Goal: Task Accomplishment & Management: Manage account settings

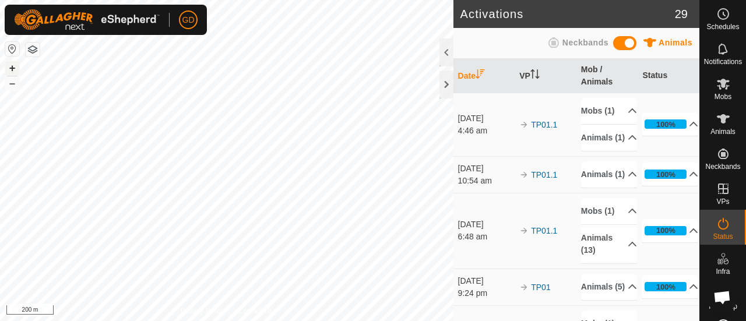
click at [15, 72] on button "+" at bounding box center [12, 68] width 14 height 14
click at [5, 76] on div "+ – ⇧ i 100 m" at bounding box center [226, 160] width 453 height 321
click at [12, 68] on button "+" at bounding box center [12, 68] width 14 height 14
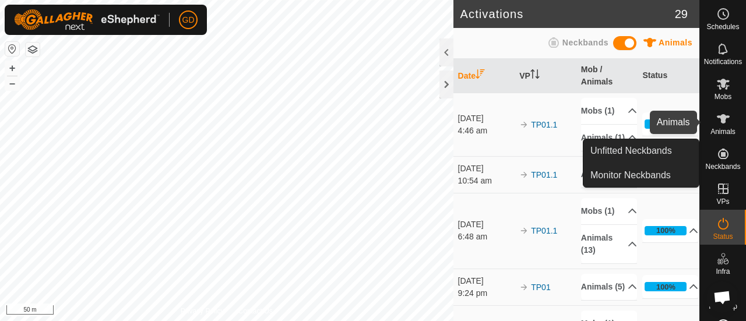
click at [717, 118] on icon at bounding box center [723, 118] width 13 height 9
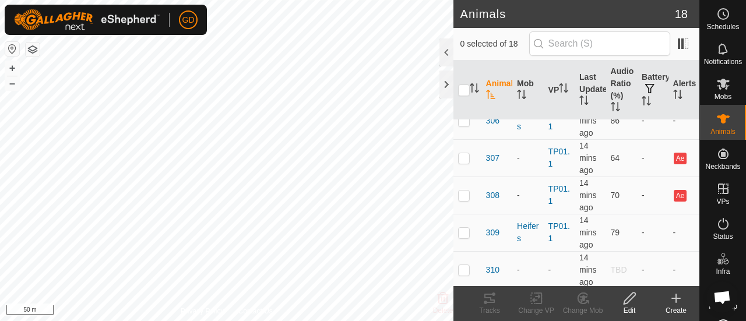
scroll to position [242, 0]
click at [465, 156] on p-checkbox at bounding box center [464, 156] width 12 height 9
checkbox input "true"
click at [629, 298] on icon at bounding box center [629, 298] width 15 height 14
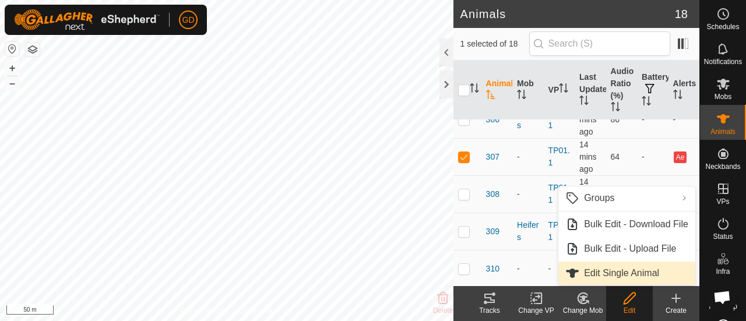
click at [608, 271] on link "Edit Single Animal" at bounding box center [626, 273] width 137 height 23
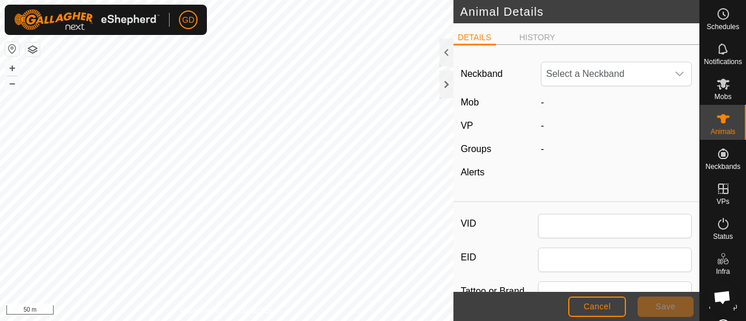
type input "307"
type input "982123826118437"
type input "Droughtmaster"
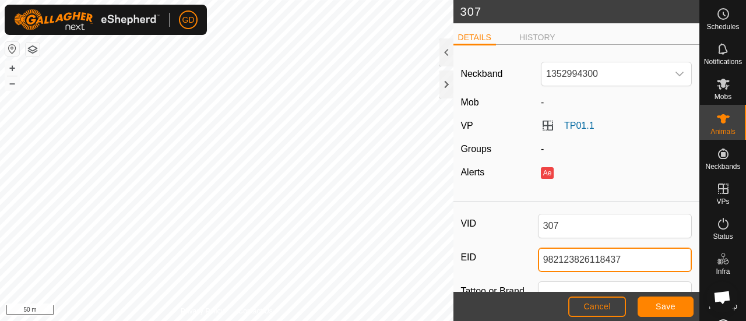
drag, startPoint x: 619, startPoint y: 258, endPoint x: 538, endPoint y: 257, distance: 81.0
click at [538, 257] on input "982123826118437" at bounding box center [615, 260] width 154 height 24
click at [598, 307] on span "Cancel" at bounding box center [596, 306] width 27 height 9
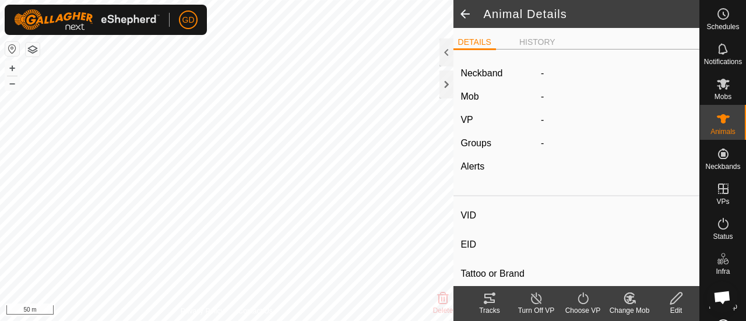
type input "307"
type input "982123826118437"
type input "-"
type input "Droughtmaster"
type input "-"
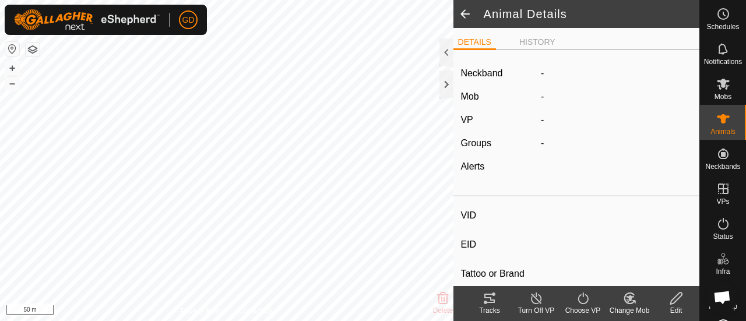
type input "-"
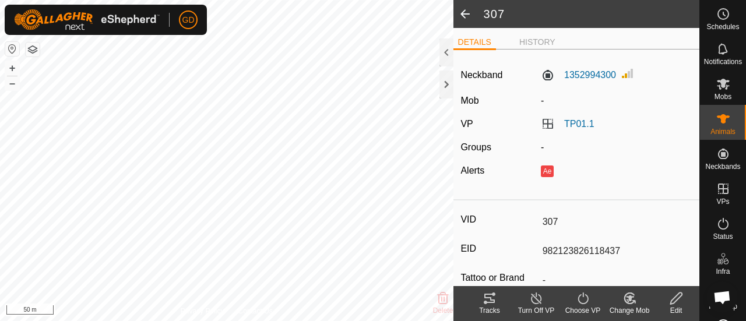
click at [463, 17] on span at bounding box center [464, 14] width 23 height 28
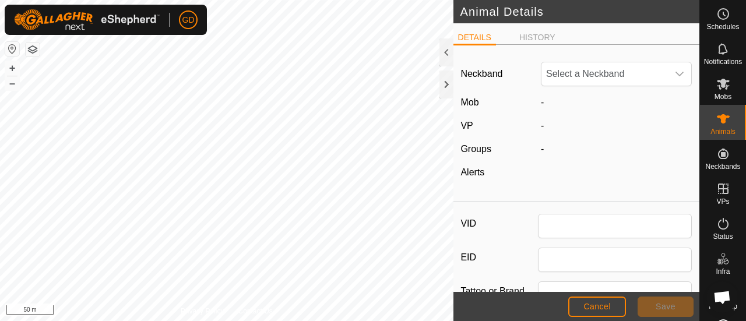
type input "307"
type input "982123826118437"
type input "Droughtmaster"
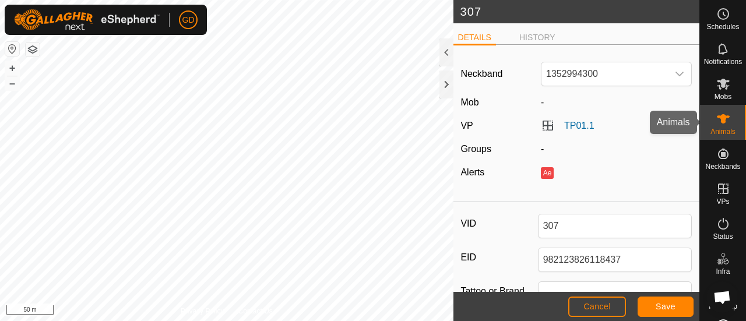
click at [723, 116] on icon at bounding box center [723, 118] width 13 height 9
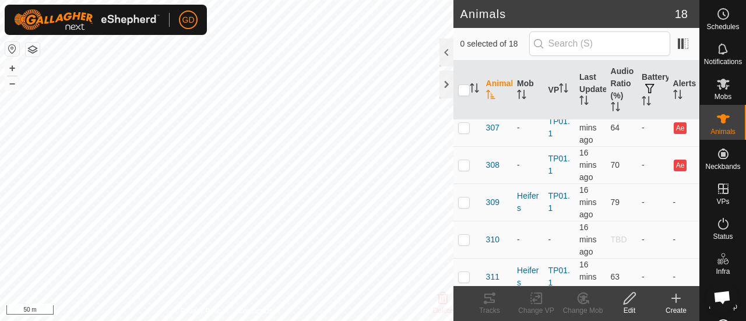
scroll to position [273, 0]
click at [470, 163] on td at bounding box center [467, 163] width 28 height 37
checkbox input "true"
click at [628, 299] on icon at bounding box center [629, 298] width 15 height 14
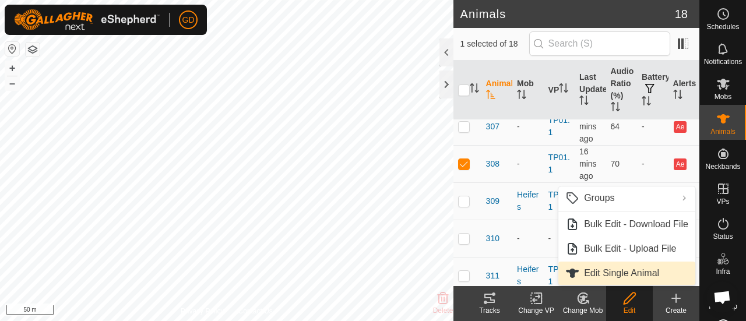
click at [607, 272] on link "Edit Single Animal" at bounding box center [626, 273] width 137 height 23
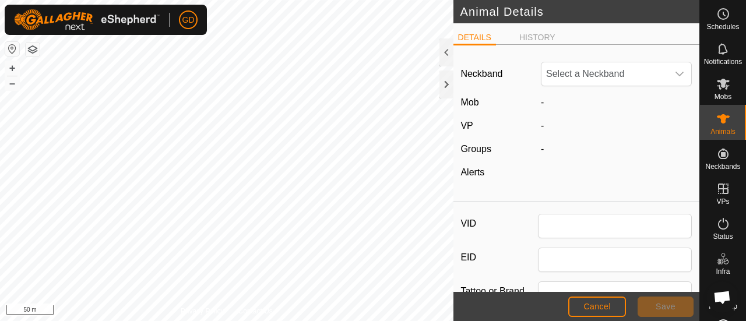
type input "308"
type input "982123826118141"
type input "Droughtmaster"
type input "0"
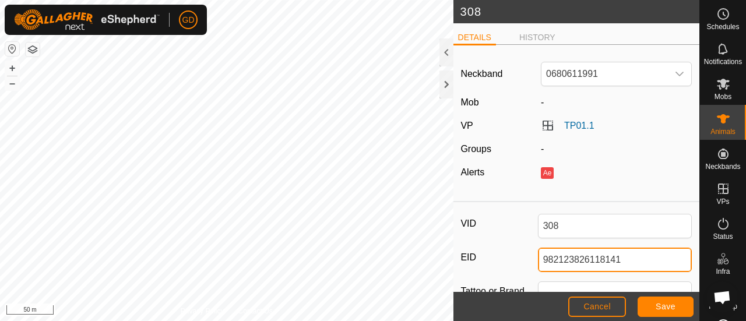
drag, startPoint x: 624, startPoint y: 257, endPoint x: 529, endPoint y: 244, distance: 95.8
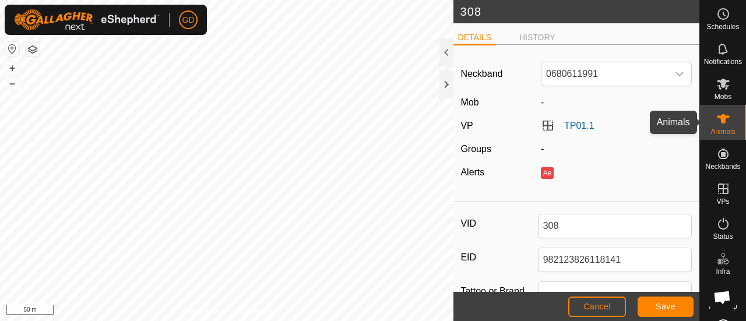
click at [720, 121] on icon at bounding box center [723, 118] width 13 height 9
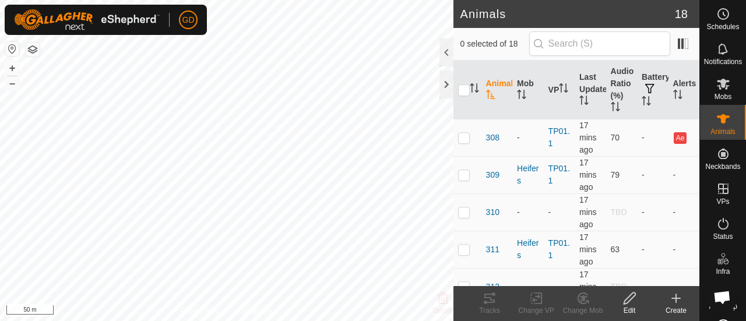
scroll to position [307, 0]
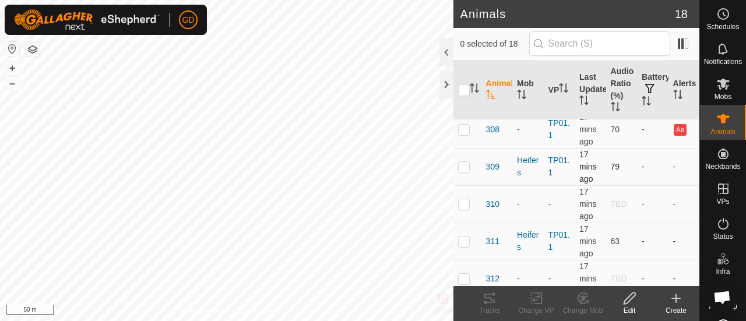
click at [466, 165] on p-checkbox at bounding box center [464, 166] width 12 height 9
checkbox input "true"
click at [624, 299] on icon at bounding box center [629, 298] width 15 height 14
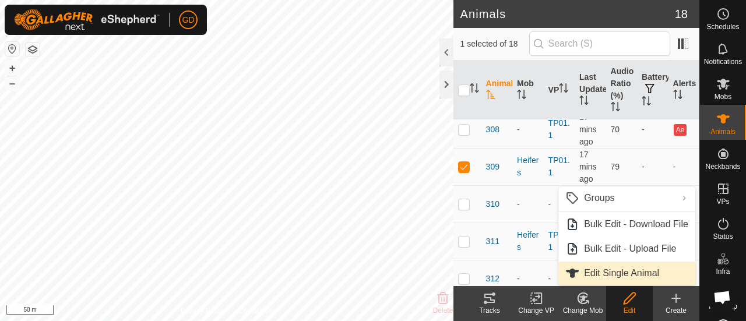
click at [615, 274] on link "Edit Single Animal" at bounding box center [626, 273] width 137 height 23
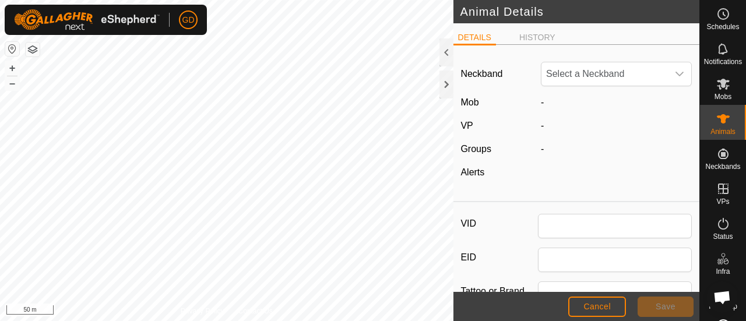
type input "309"
type input "982123826118692"
type input "Droughtmaster"
type input "0"
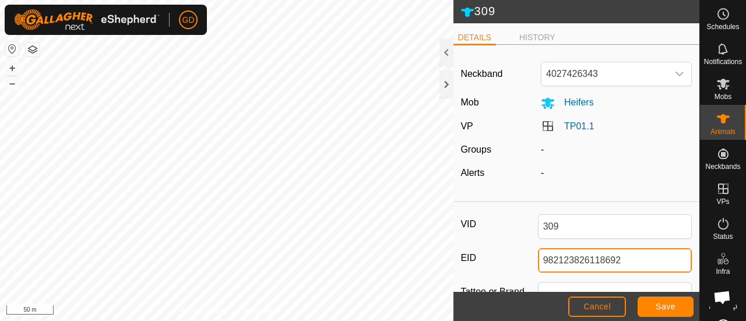
drag, startPoint x: 624, startPoint y: 259, endPoint x: 531, endPoint y: 252, distance: 93.0
click at [531, 252] on div "EID 982123826118692" at bounding box center [575, 260] width 231 height 24
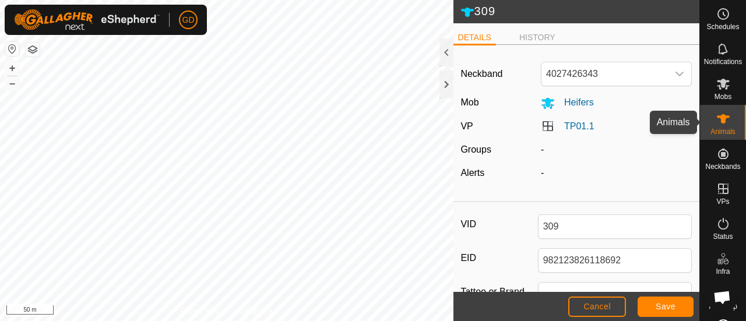
click at [719, 119] on icon at bounding box center [723, 118] width 13 height 9
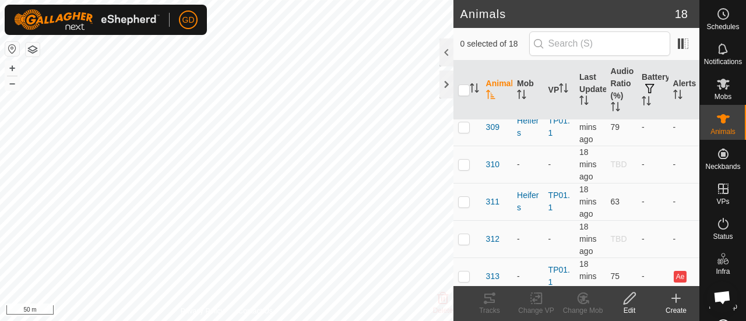
scroll to position [358, 0]
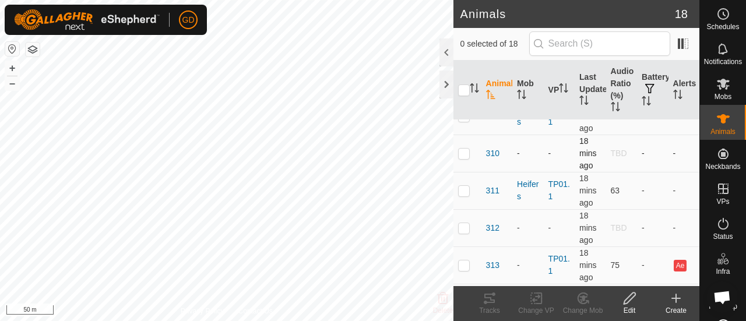
click at [465, 152] on p-checkbox at bounding box center [464, 153] width 12 height 9
checkbox input "true"
click at [627, 300] on icon at bounding box center [629, 298] width 15 height 14
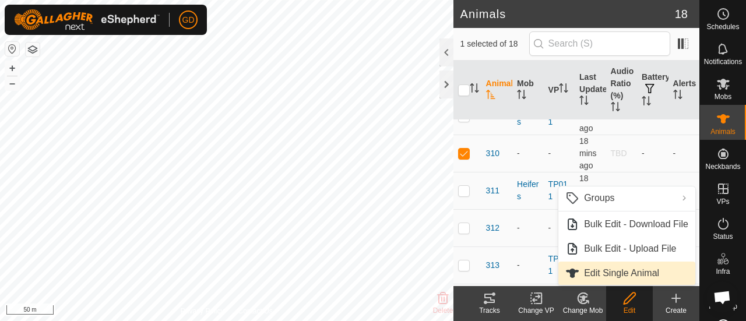
click at [619, 276] on link "Edit Single Animal" at bounding box center [626, 273] width 137 height 23
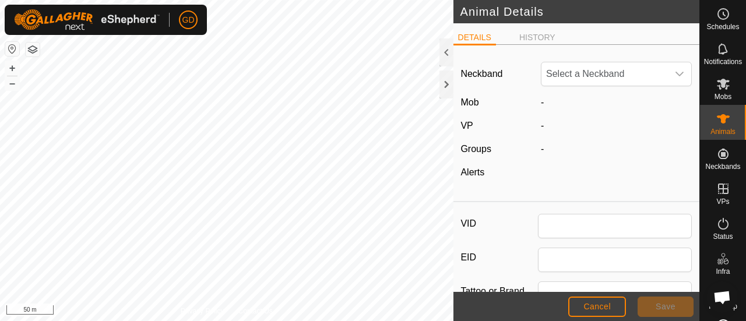
type input "310"
type input "982123826118438"
type input "Droughtmaster"
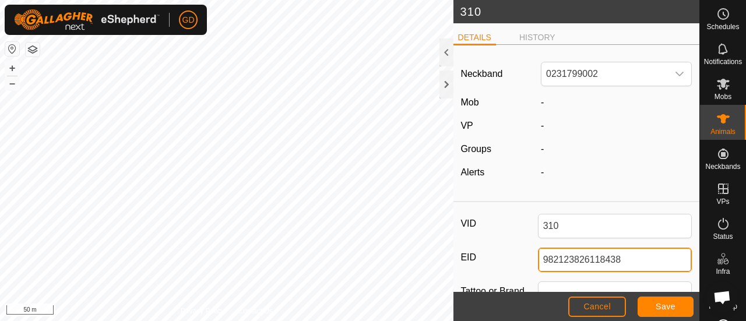
drag, startPoint x: 623, startPoint y: 262, endPoint x: 531, endPoint y: 257, distance: 91.6
click at [531, 257] on div "EID 982123826118438" at bounding box center [575, 260] width 231 height 24
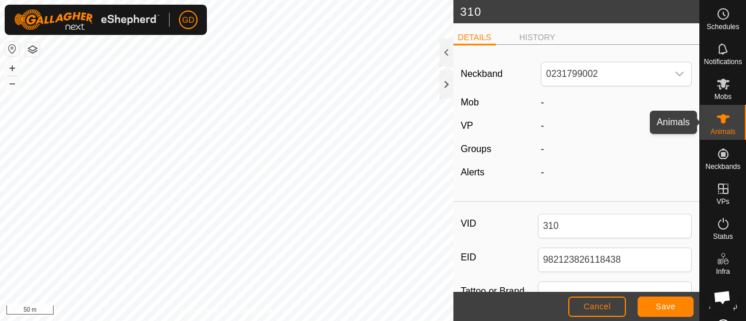
click at [718, 124] on icon at bounding box center [723, 119] width 14 height 14
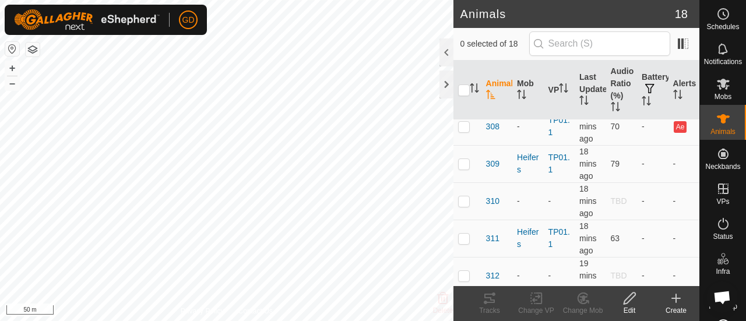
scroll to position [321, 0]
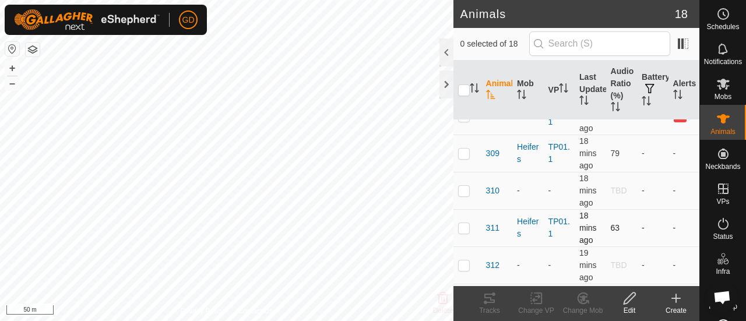
click at [463, 224] on p-checkbox at bounding box center [464, 227] width 12 height 9
checkbox input "true"
click at [626, 298] on icon at bounding box center [629, 298] width 15 height 14
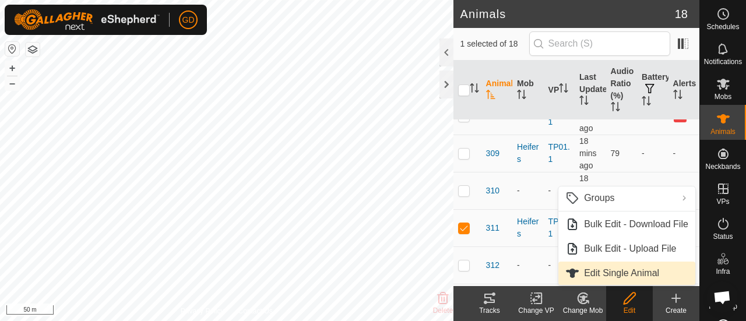
click at [610, 271] on link "Edit Single Animal" at bounding box center [626, 273] width 137 height 23
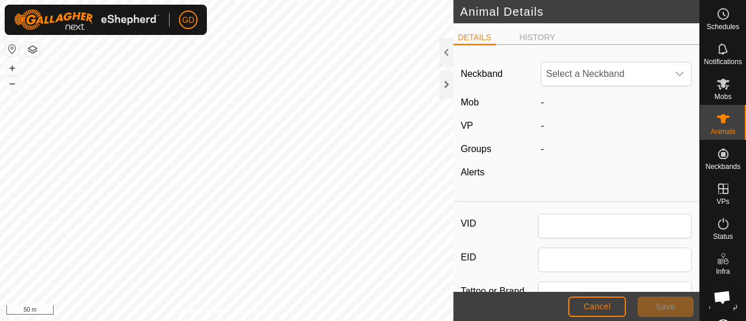
type input "311"
type input "982123826118076"
type input "Droughtmaster"
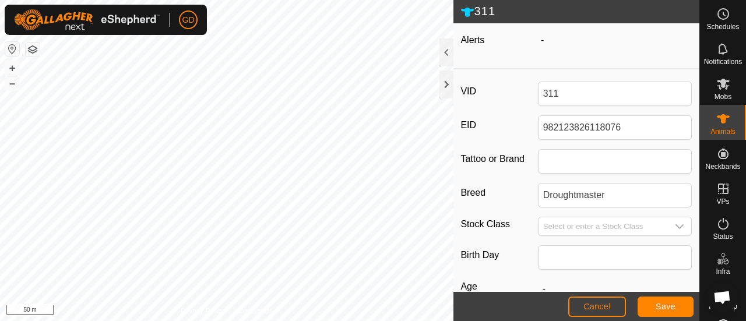
scroll to position [132, 0]
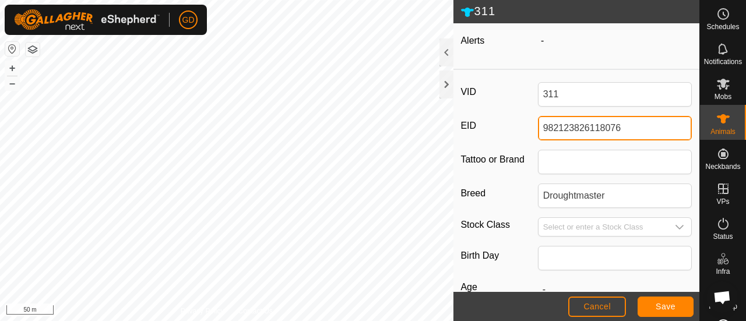
drag, startPoint x: 625, startPoint y: 129, endPoint x: 530, endPoint y: 122, distance: 94.6
click at [530, 122] on div "EID 982123826118076" at bounding box center [575, 128] width 231 height 24
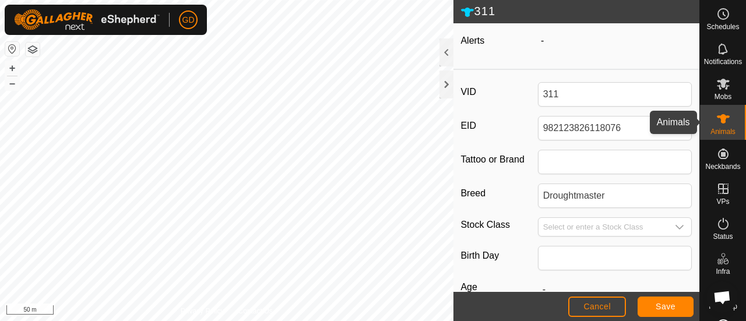
click at [719, 123] on icon at bounding box center [723, 118] width 13 height 9
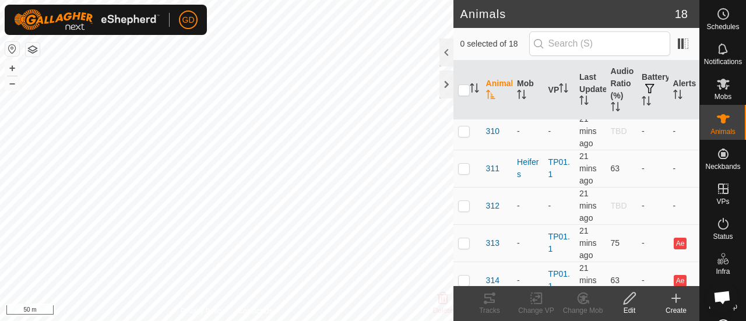
scroll to position [402, 0]
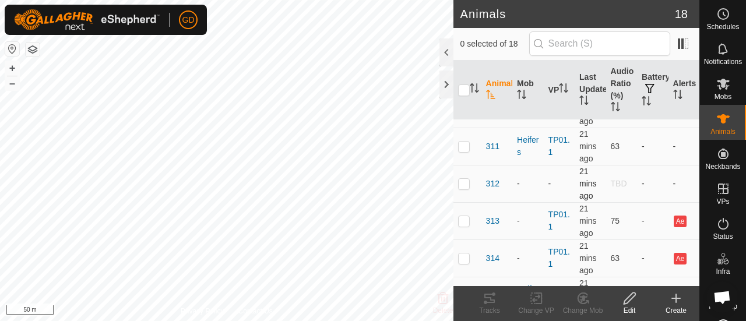
click at [463, 180] on p-checkbox at bounding box center [464, 183] width 12 height 9
checkbox input "true"
click at [628, 298] on icon at bounding box center [629, 298] width 15 height 14
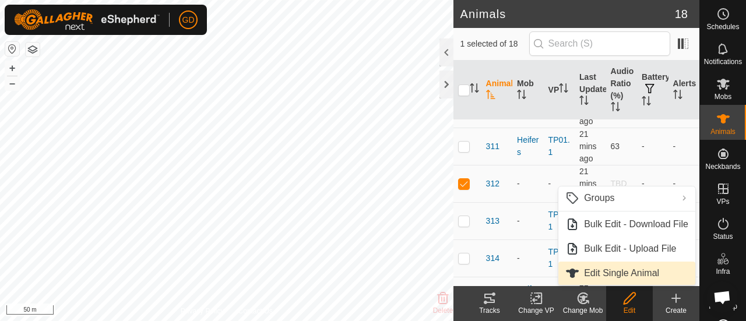
click at [604, 272] on link "Edit Single Animal" at bounding box center [626, 273] width 137 height 23
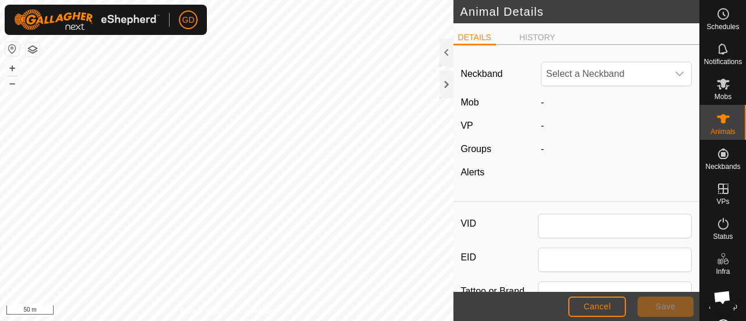
type input "312"
type input "982123826118168"
type input "Droughtmaster"
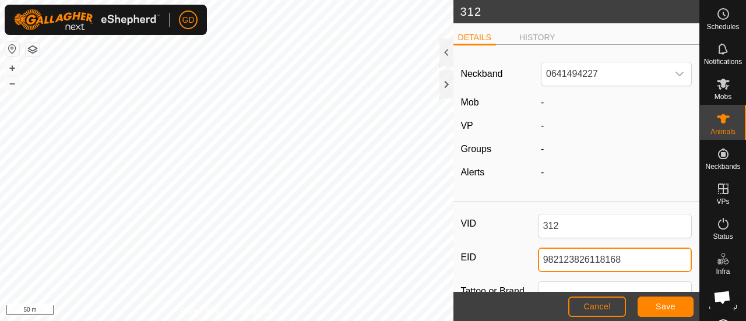
drag, startPoint x: 620, startPoint y: 258, endPoint x: 515, endPoint y: 256, distance: 105.5
click at [515, 256] on div "EID 982123826118168" at bounding box center [575, 260] width 231 height 24
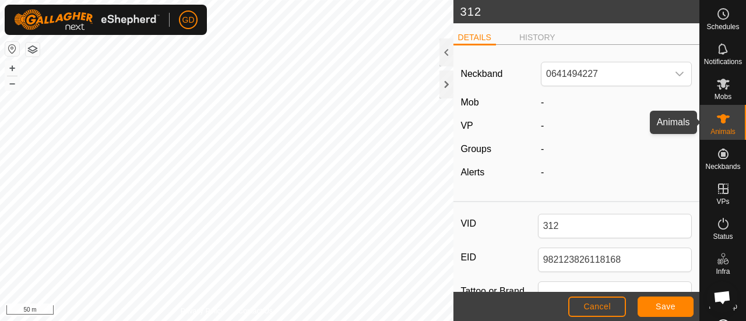
click at [713, 118] on es-animals-svg-icon at bounding box center [723, 119] width 21 height 19
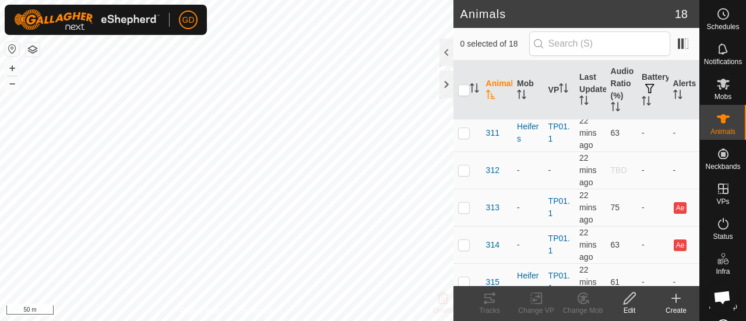
scroll to position [432, 0]
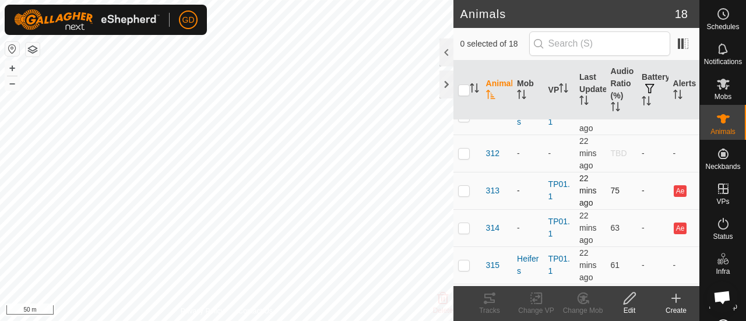
click at [467, 187] on p-checkbox at bounding box center [464, 190] width 12 height 9
checkbox input "true"
click at [626, 300] on icon at bounding box center [629, 298] width 15 height 14
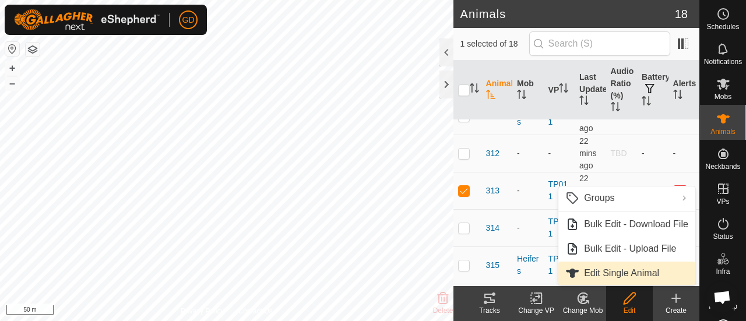
click at [636, 273] on link "Edit Single Animal" at bounding box center [626, 273] width 137 height 23
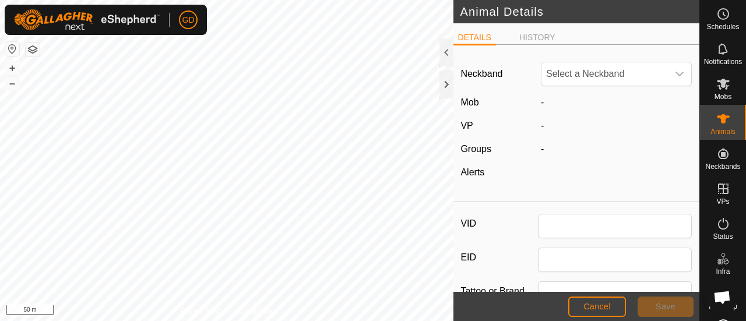
type input "313"
type input "982123826118489"
type input "Droughtmaster"
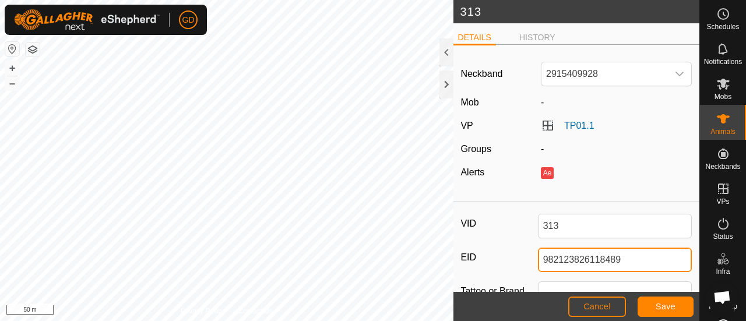
drag, startPoint x: 622, startPoint y: 256, endPoint x: 527, endPoint y: 249, distance: 95.8
click at [527, 249] on div "EID 982123826118489" at bounding box center [575, 260] width 231 height 24
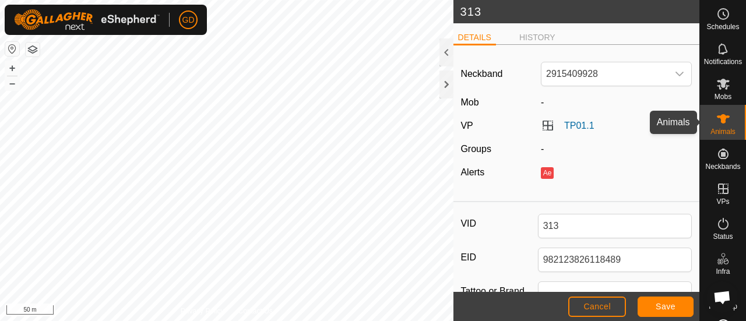
click at [719, 121] on icon at bounding box center [723, 118] width 13 height 9
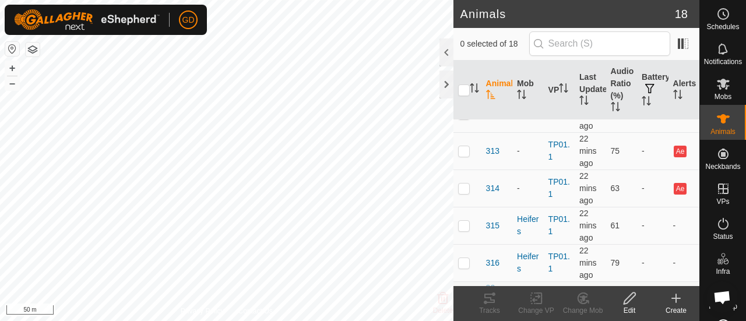
scroll to position [500, 0]
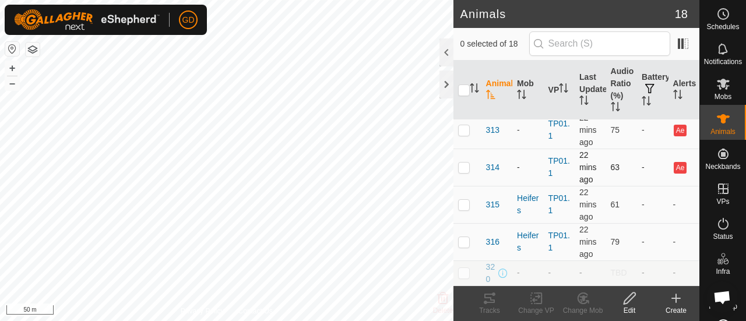
click at [465, 163] on p-checkbox at bounding box center [464, 167] width 12 height 9
checkbox input "true"
click at [628, 298] on icon at bounding box center [629, 298] width 15 height 14
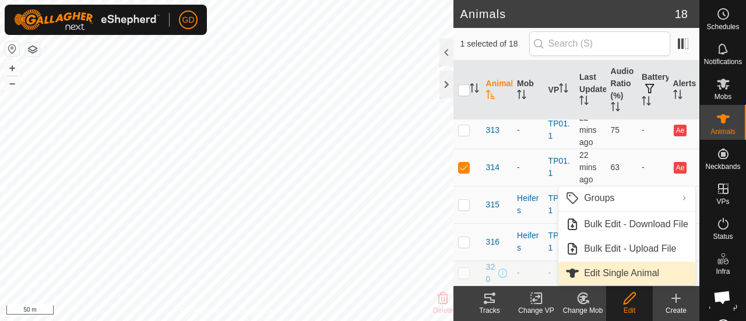
click at [607, 274] on link "Edit Single Animal" at bounding box center [626, 273] width 137 height 23
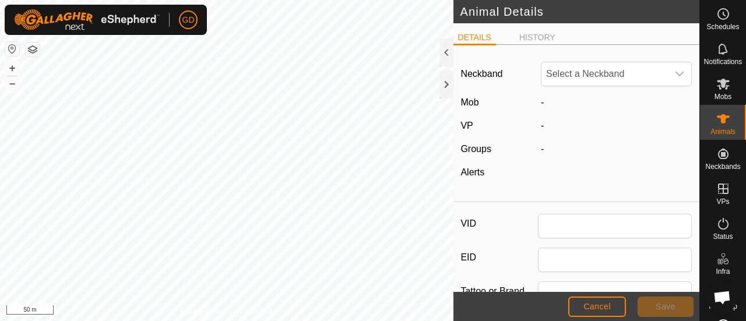
type input "314"
type input "982123826118155"
type input "Droughtmaster"
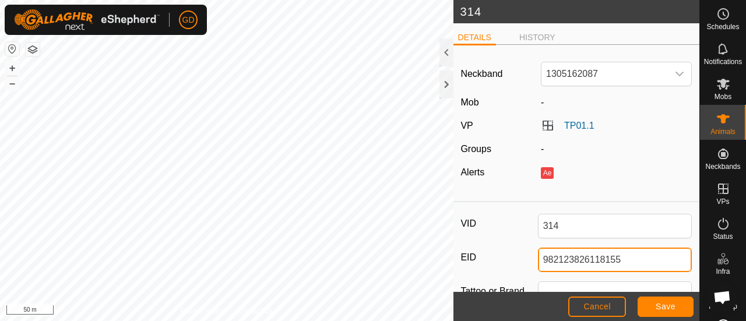
drag, startPoint x: 626, startPoint y: 259, endPoint x: 538, endPoint y: 262, distance: 88.0
click at [538, 262] on input "982123826118155" at bounding box center [615, 260] width 154 height 24
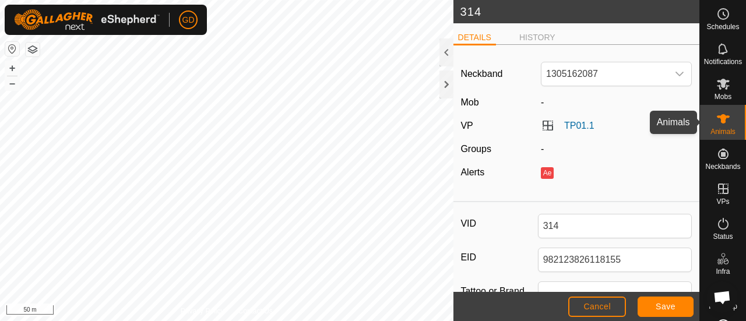
click at [719, 122] on icon at bounding box center [723, 118] width 13 height 9
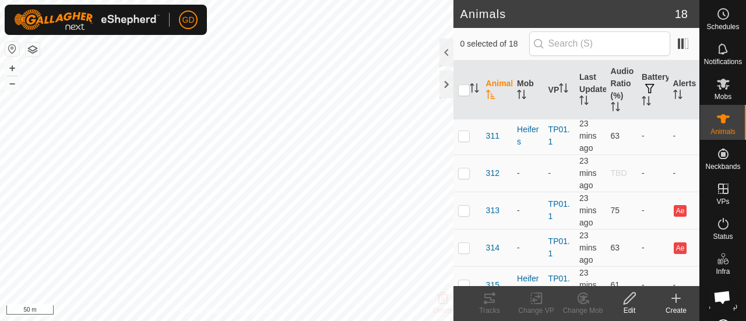
scroll to position [500, 0]
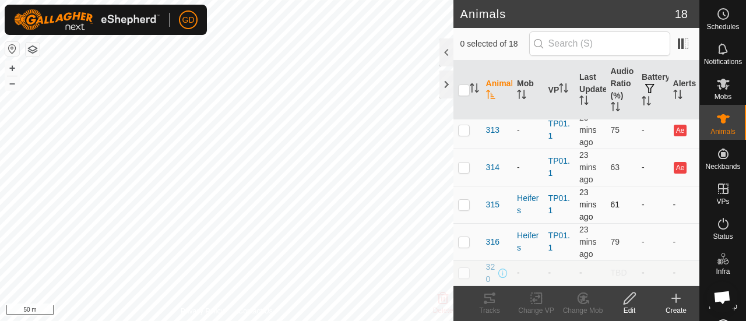
click at [469, 200] on p-tablecheckbox at bounding box center [464, 204] width 12 height 9
checkbox input "true"
click at [624, 299] on icon at bounding box center [629, 298] width 15 height 14
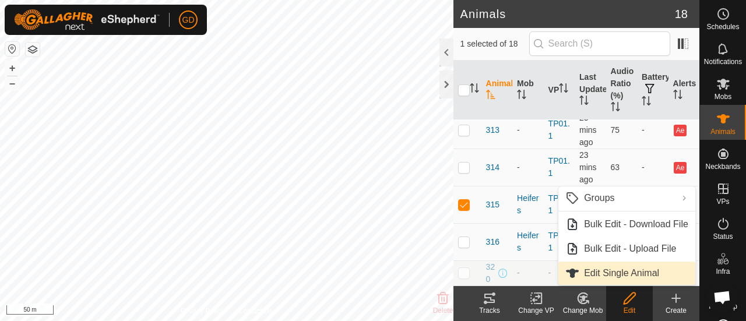
click at [612, 273] on link "Edit Single Animal" at bounding box center [626, 273] width 137 height 23
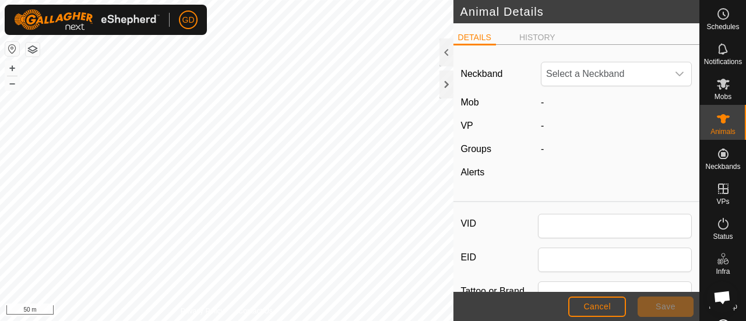
type input "315"
type input "982123826118147"
type input "Droughtmaster"
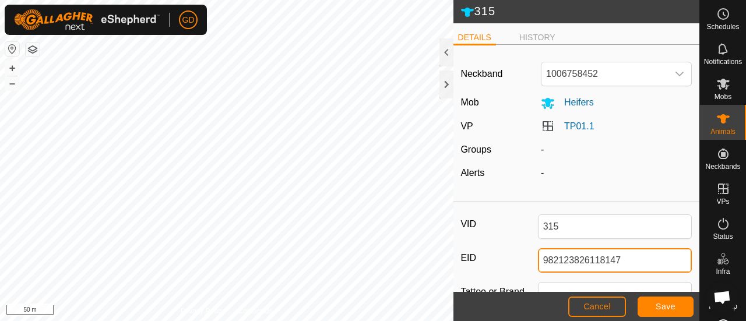
drag, startPoint x: 631, startPoint y: 253, endPoint x: 495, endPoint y: 244, distance: 135.5
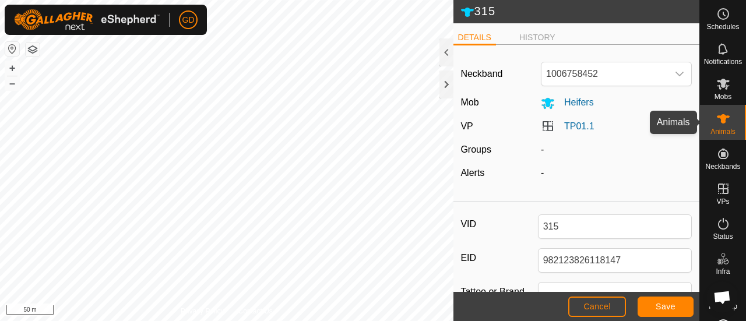
click at [718, 122] on icon at bounding box center [723, 118] width 13 height 9
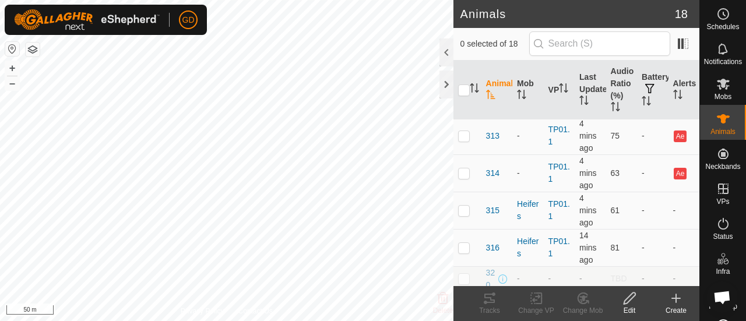
scroll to position [500, 0]
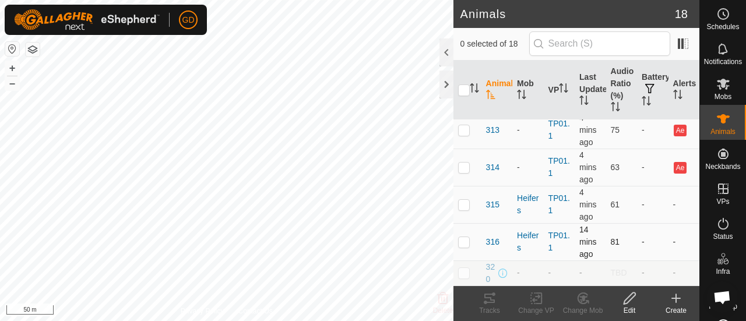
click at [462, 237] on p-checkbox at bounding box center [464, 241] width 12 height 9
checkbox input "true"
click at [629, 299] on icon at bounding box center [629, 298] width 15 height 14
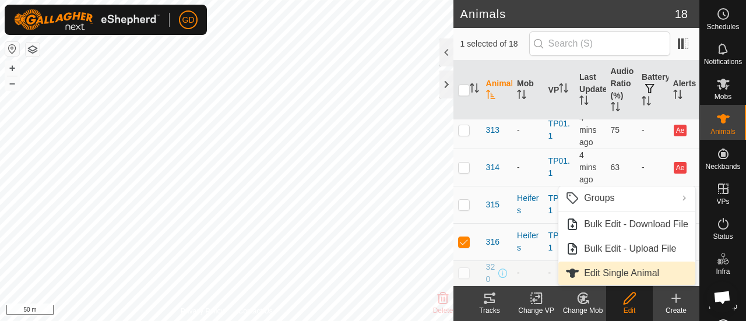
click at [608, 272] on link "Edit Single Animal" at bounding box center [626, 273] width 137 height 23
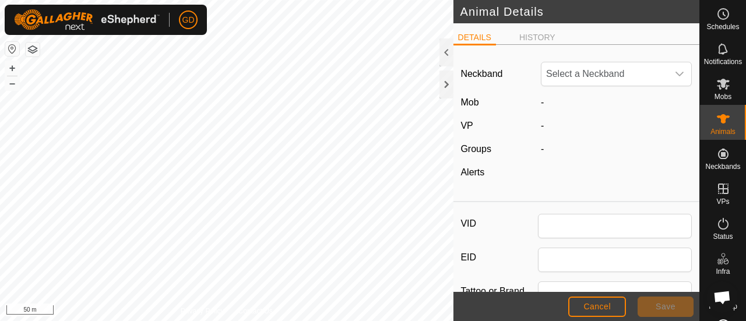
type input "316"
type input "982123826118116"
type input "Droughtmaster"
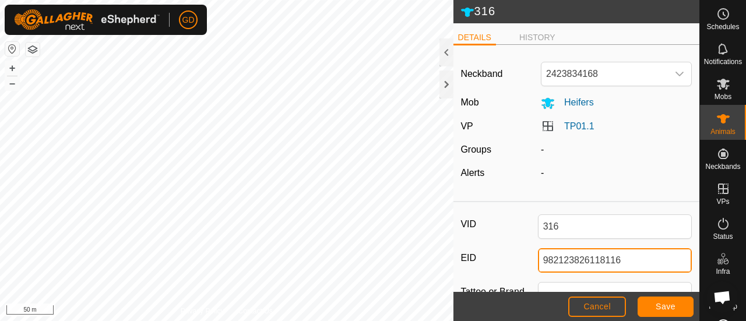
drag, startPoint x: 625, startPoint y: 256, endPoint x: 505, endPoint y: 241, distance: 121.0
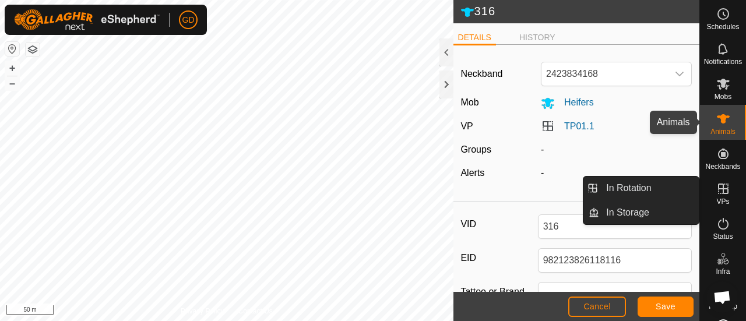
click at [716, 114] on icon at bounding box center [723, 119] width 14 height 14
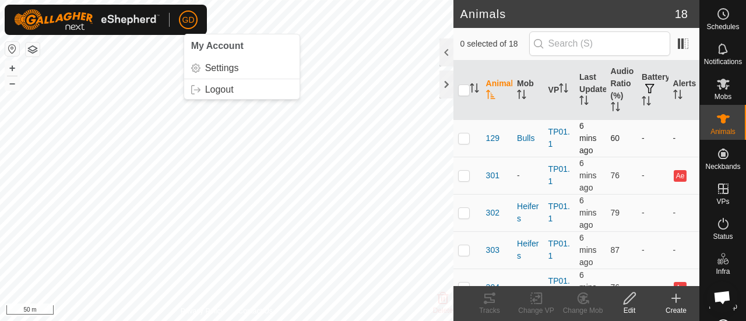
click at [662, 150] on div "Animals 18 0 selected of 18 Animal Mob VP Last Updated Audio Ratio (%) Battery …" at bounding box center [349, 160] width 699 height 321
click at [441, 84] on div at bounding box center [446, 85] width 14 height 28
